Goal: Task Accomplishment & Management: Manage account settings

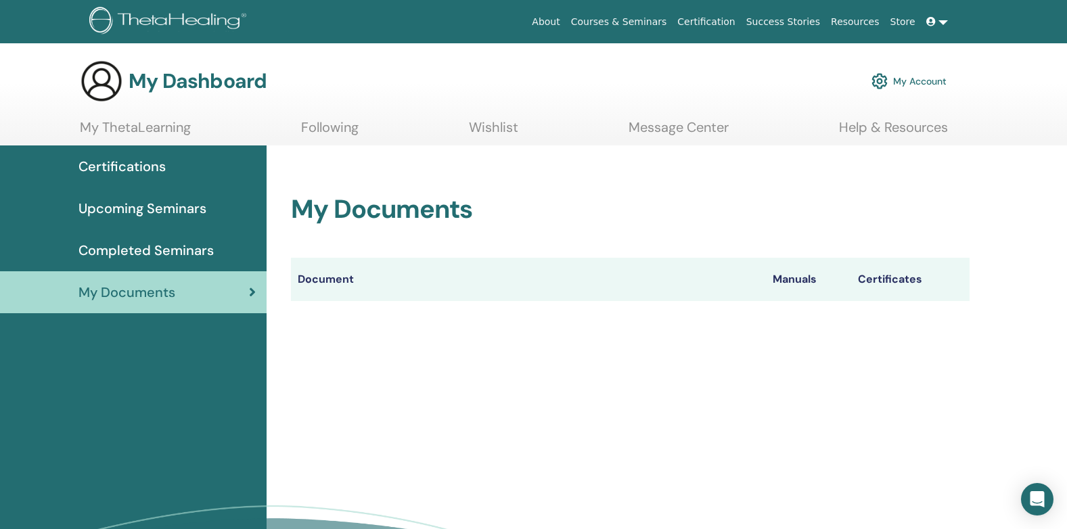
click at [106, 165] on span "Certifications" at bounding box center [122, 166] width 87 height 20
click at [116, 167] on span "Certifications" at bounding box center [122, 166] width 87 height 20
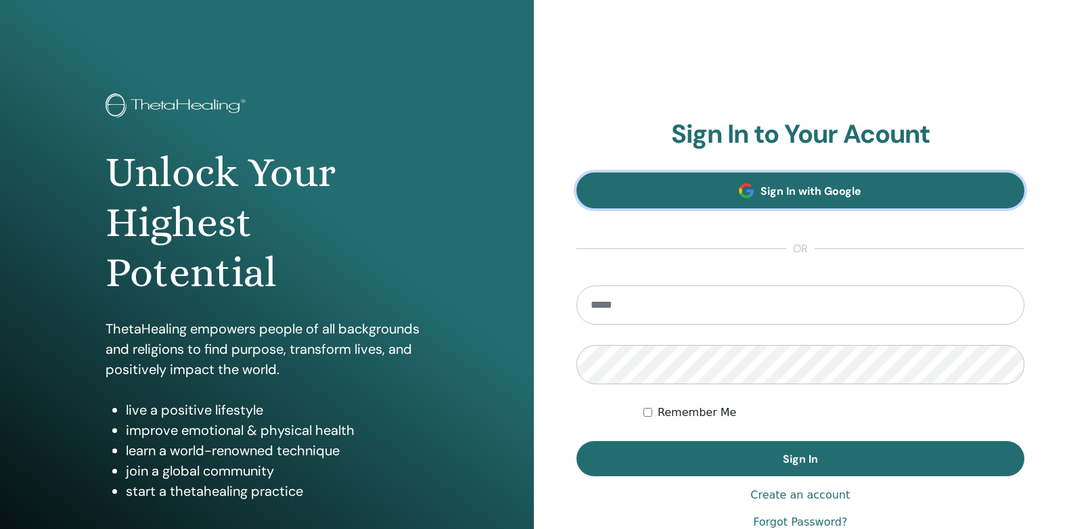
click at [819, 192] on span "Sign In with Google" at bounding box center [811, 191] width 101 height 14
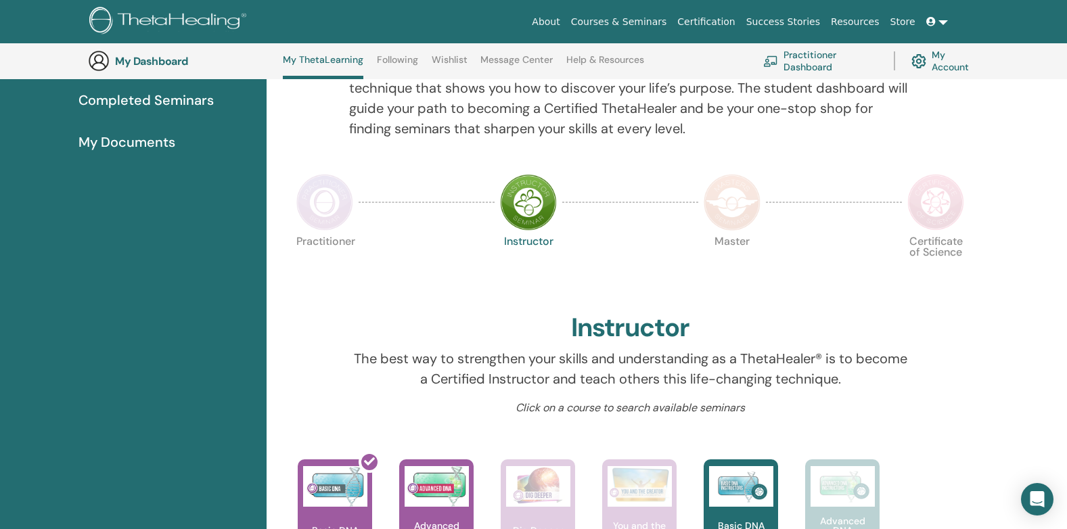
scroll to position [104, 0]
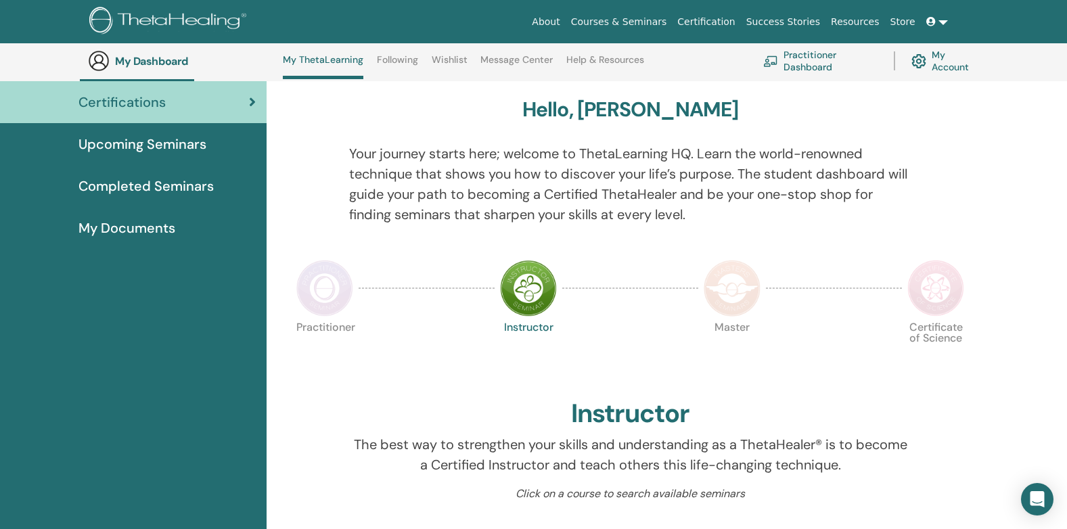
click at [112, 223] on span "My Documents" at bounding box center [127, 228] width 97 height 20
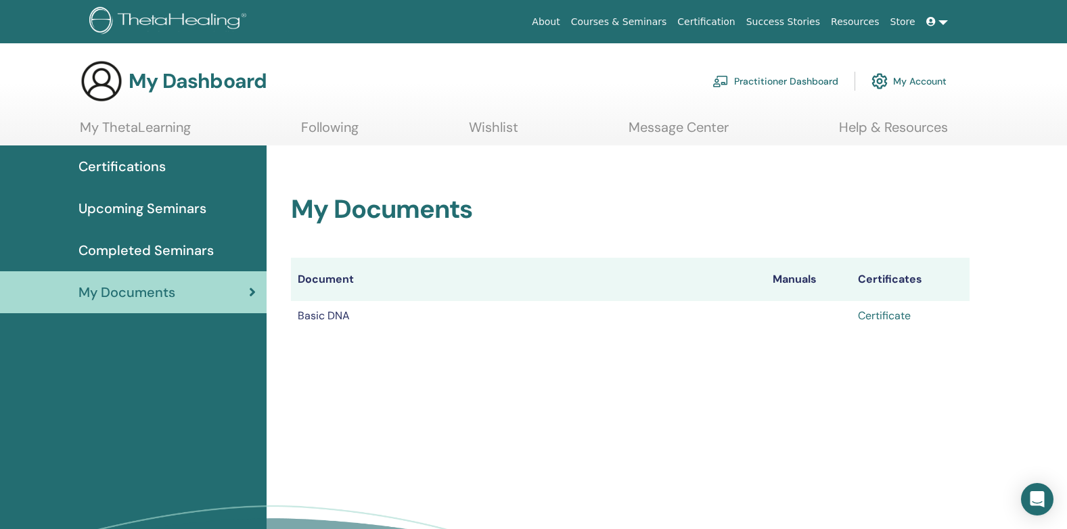
click at [892, 318] on link "Certificate" at bounding box center [884, 316] width 53 height 14
click at [888, 319] on link "Certificate" at bounding box center [884, 316] width 53 height 14
click at [131, 171] on span "Certifications" at bounding box center [122, 166] width 87 height 20
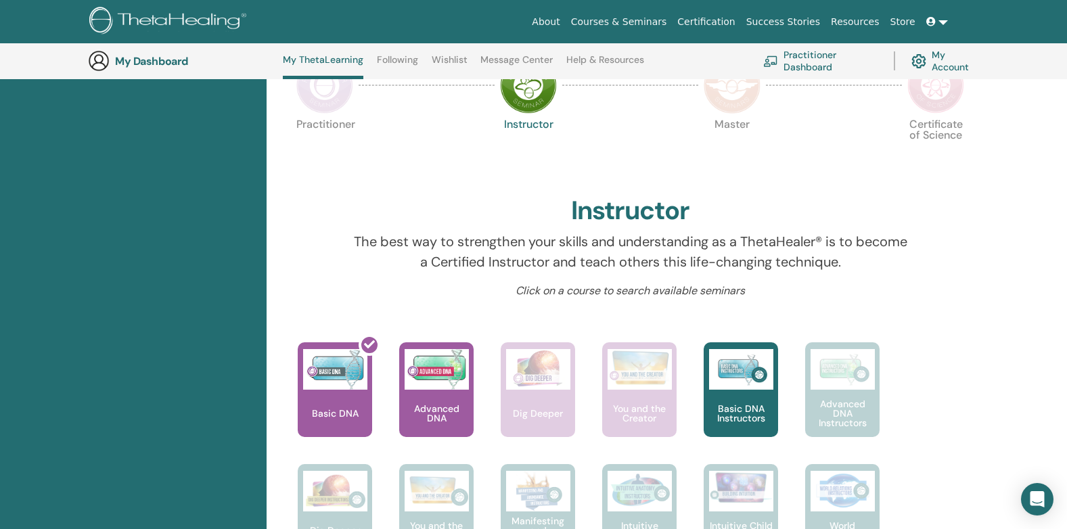
scroll to position [374, 0]
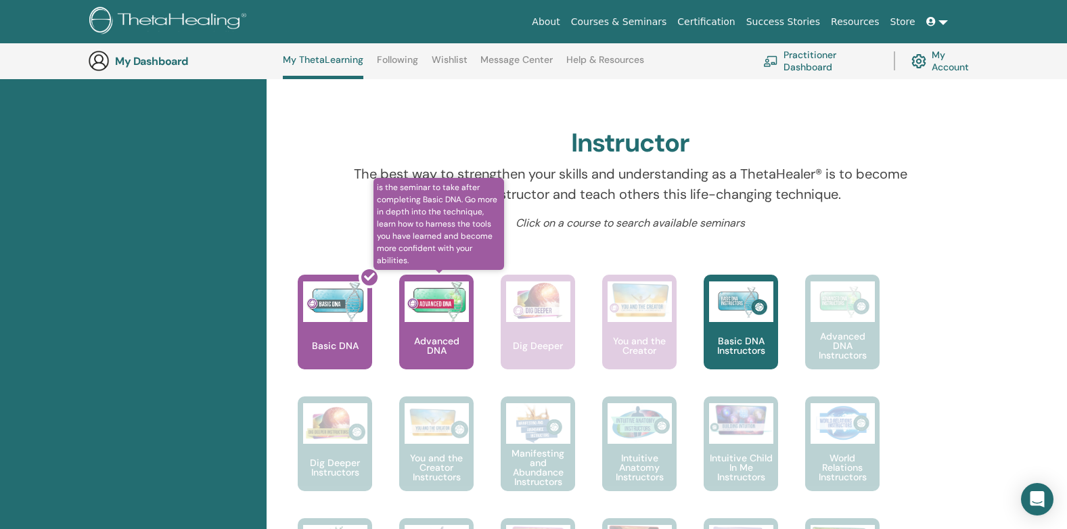
click at [431, 309] on img at bounding box center [437, 302] width 64 height 41
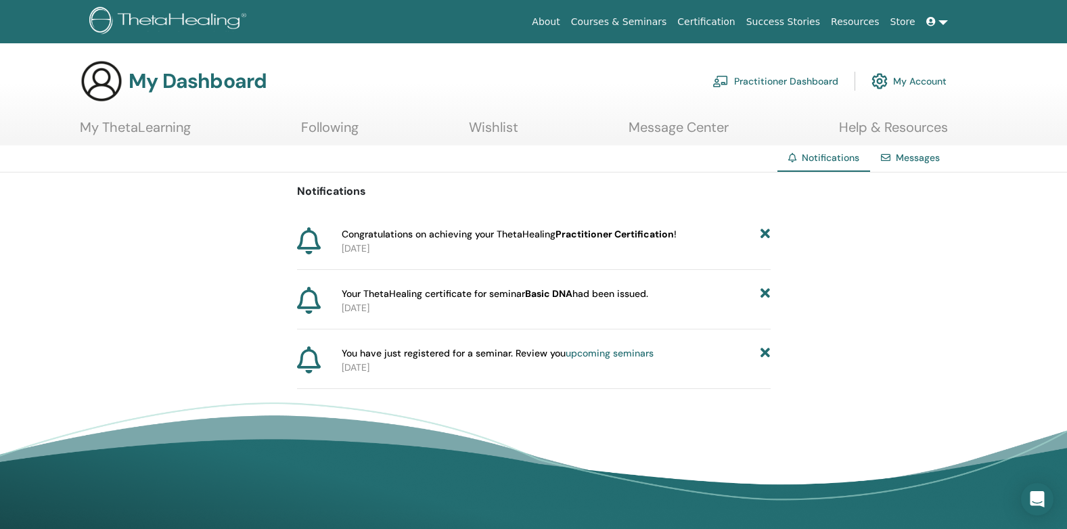
click at [634, 25] on link "Courses & Seminars" at bounding box center [619, 21] width 107 height 25
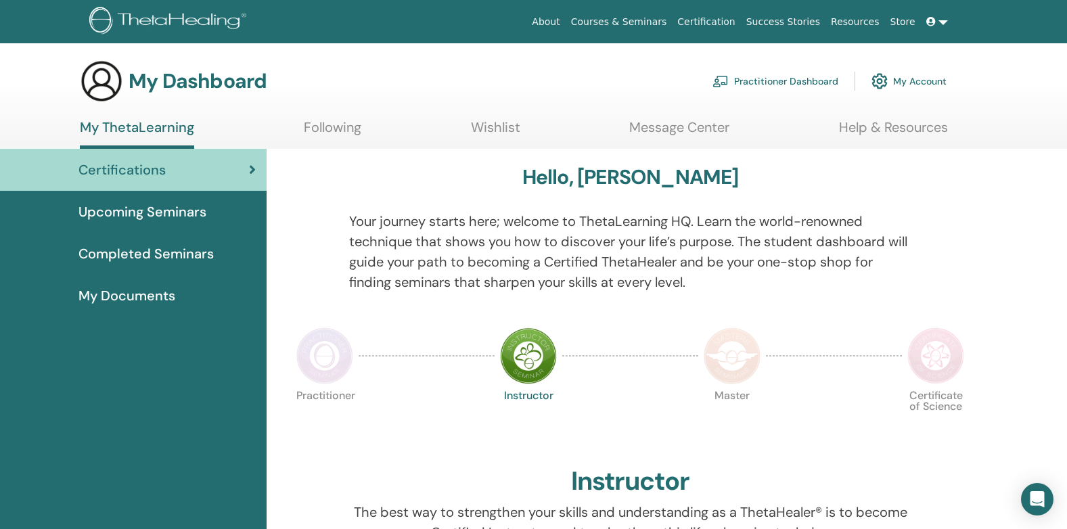
click at [120, 261] on span "Completed Seminars" at bounding box center [146, 254] width 135 height 20
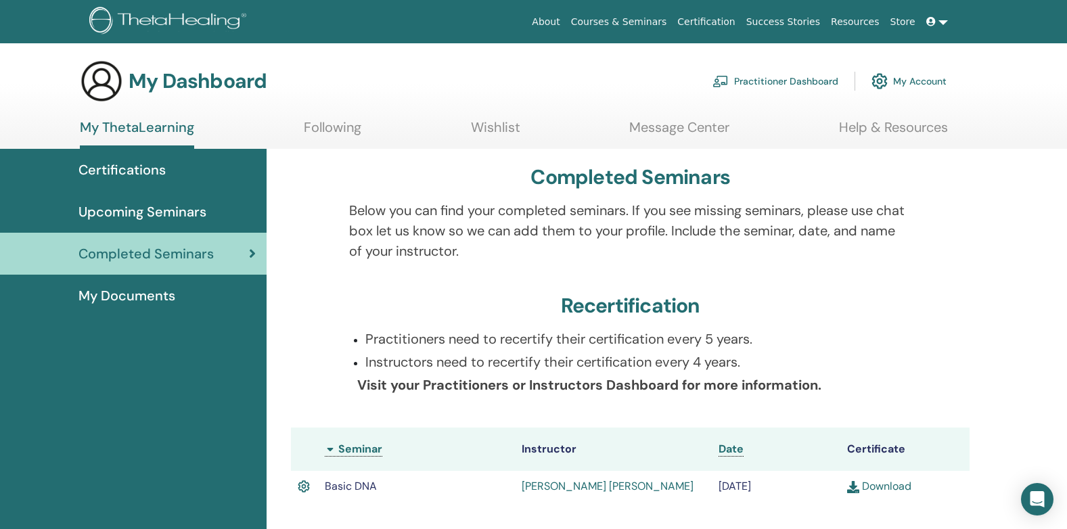
click at [590, 485] on link "[PERSON_NAME] [PERSON_NAME]" at bounding box center [608, 486] width 172 height 14
